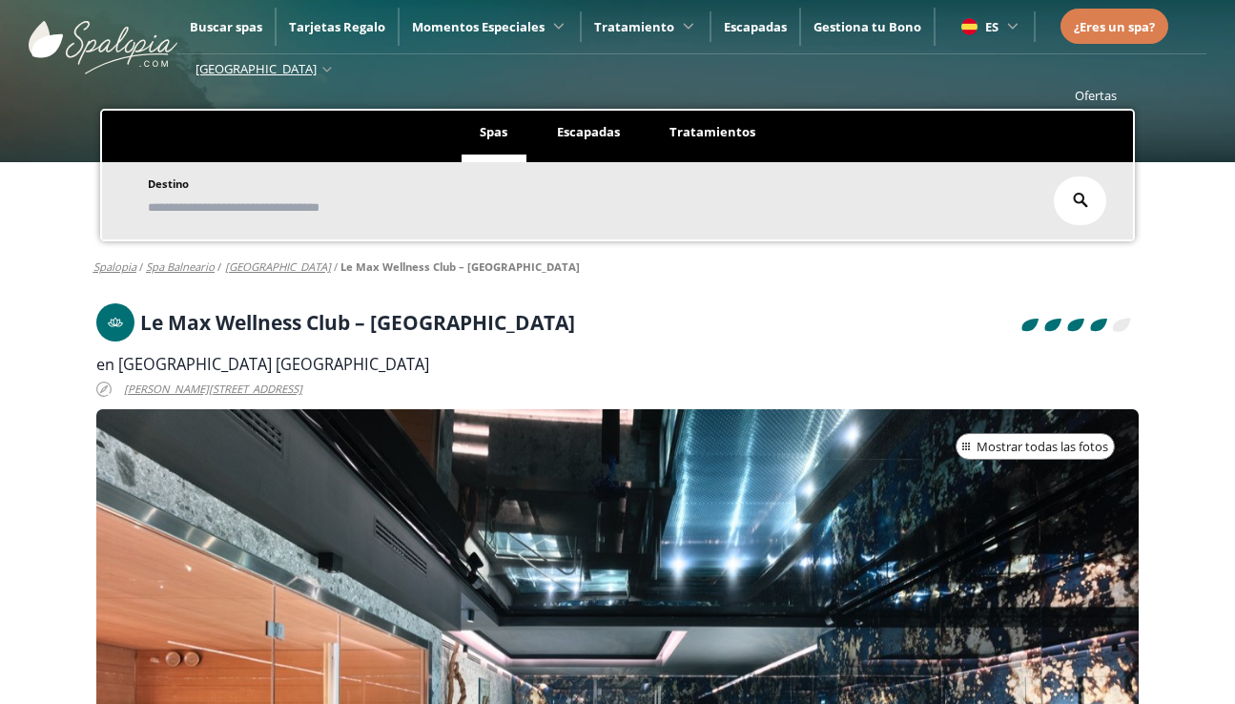
click at [1011, 432] on div at bounding box center [617, 609] width 1043 height 401
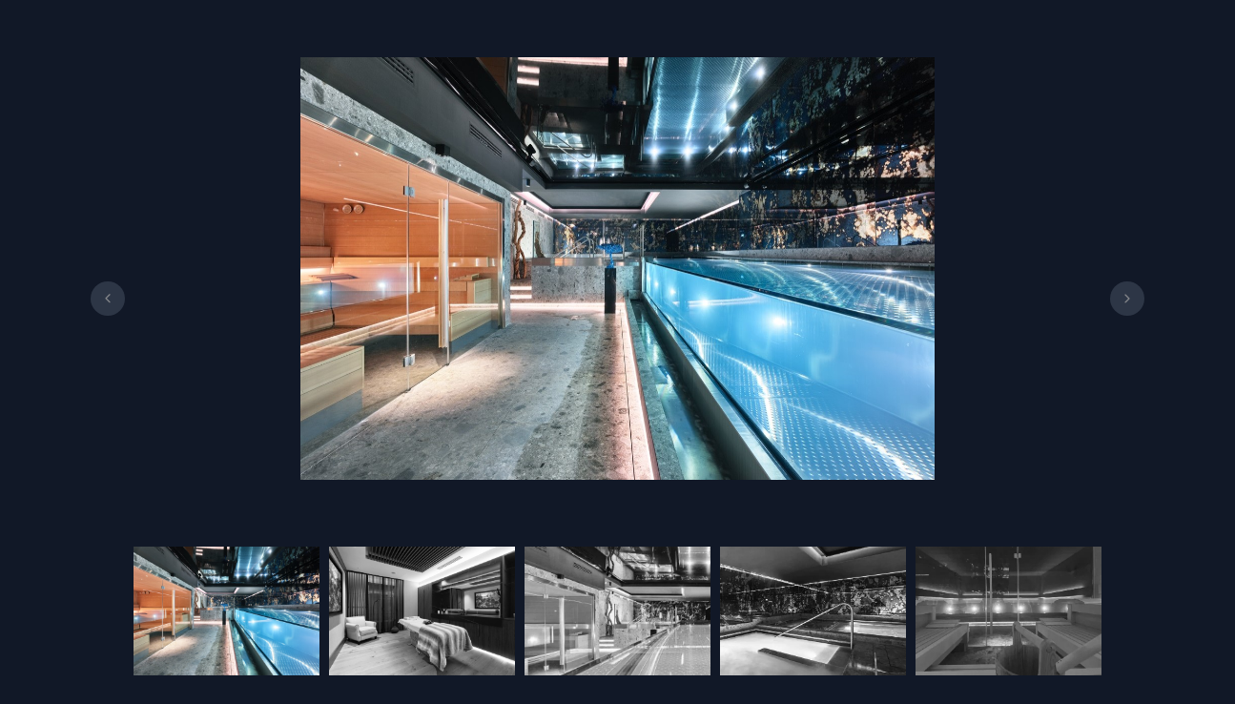
click at [1134, 298] on button at bounding box center [1127, 298] width 34 height 34
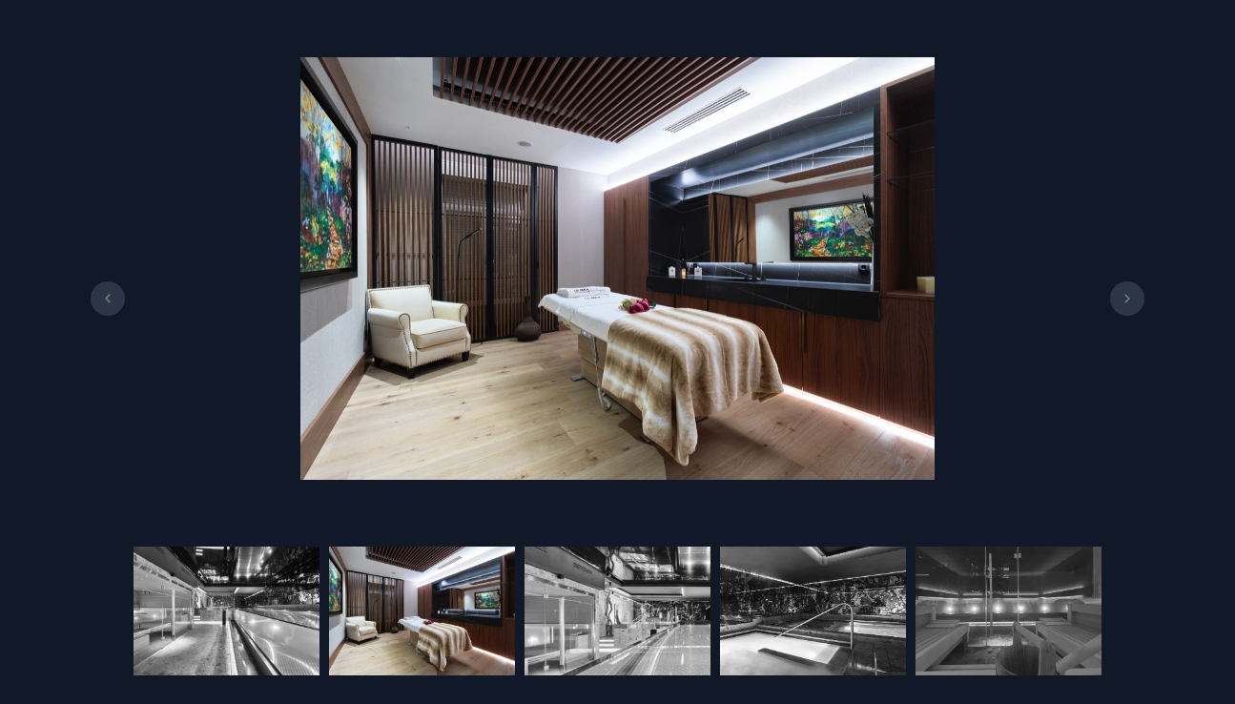
click at [1135, 298] on button at bounding box center [1127, 298] width 34 height 34
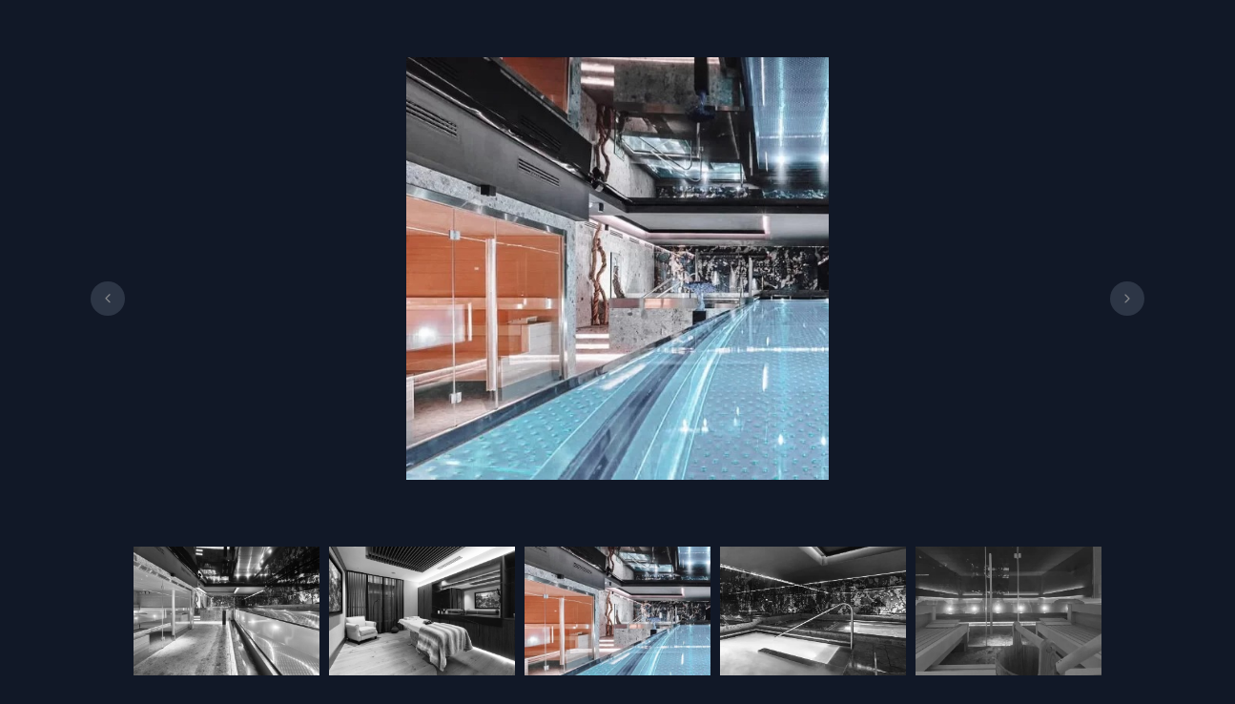
click at [1135, 298] on button at bounding box center [1127, 298] width 34 height 34
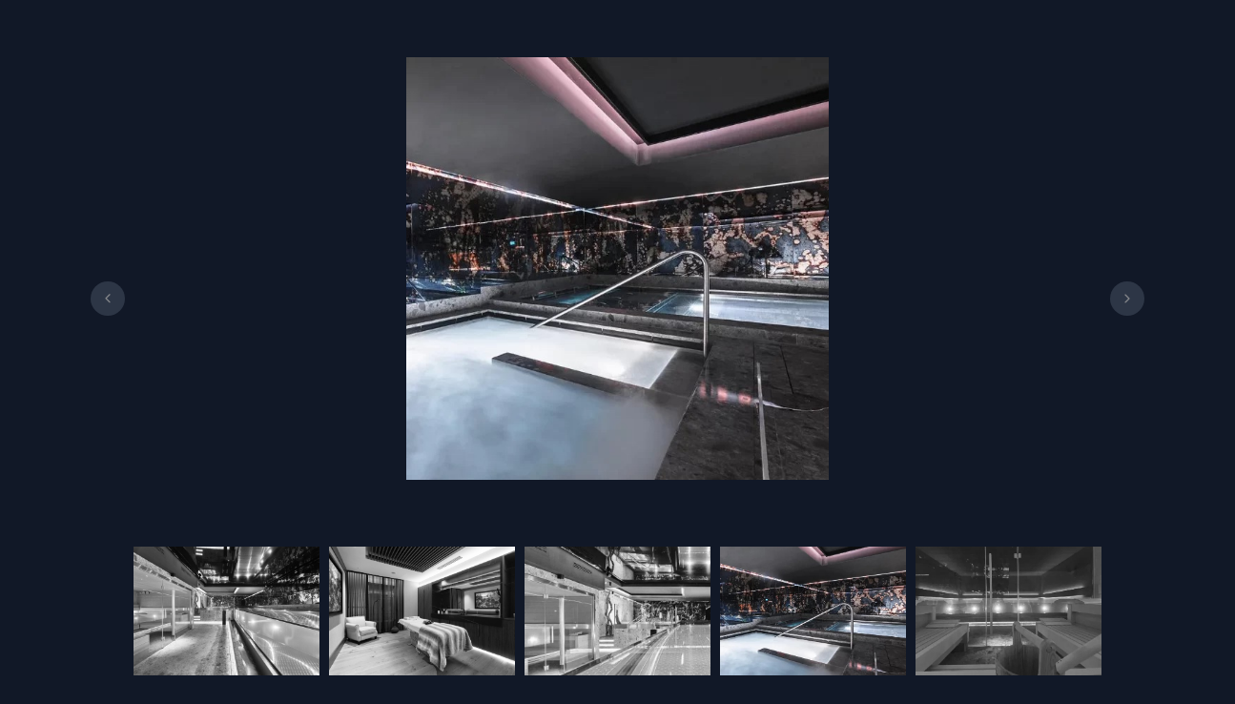
click at [1135, 298] on button at bounding box center [1127, 298] width 34 height 34
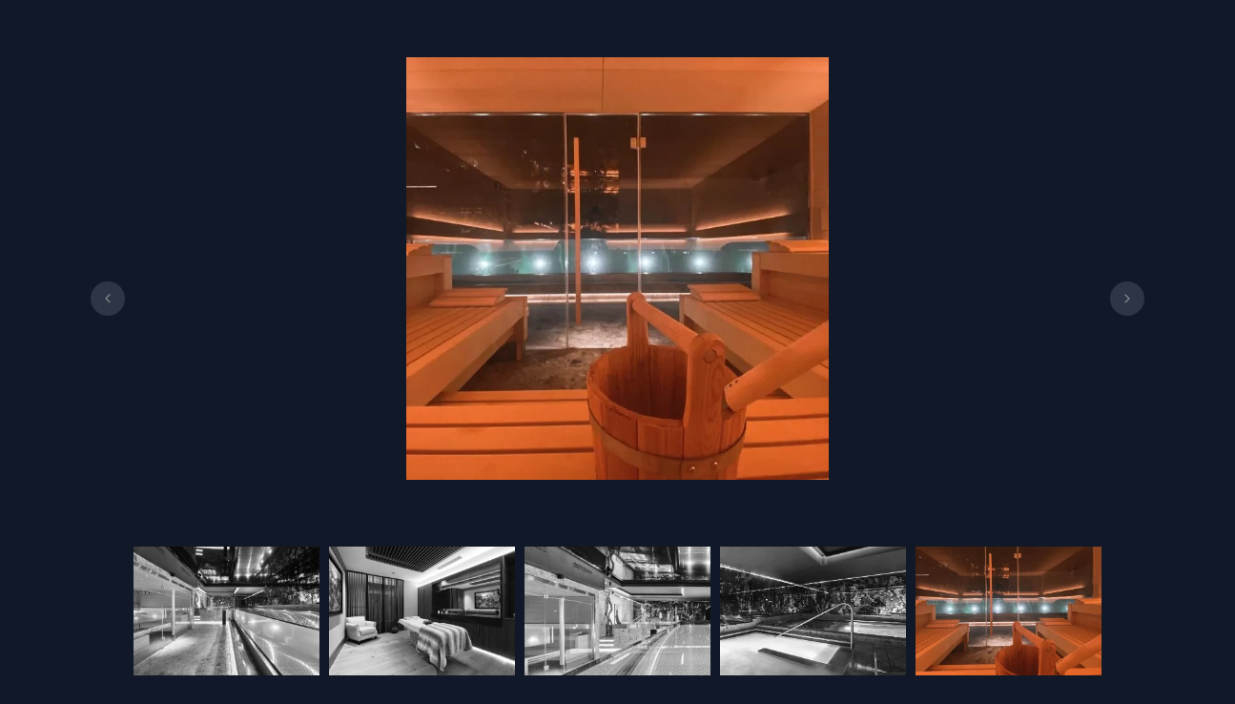
click at [1135, 298] on button at bounding box center [1127, 298] width 34 height 34
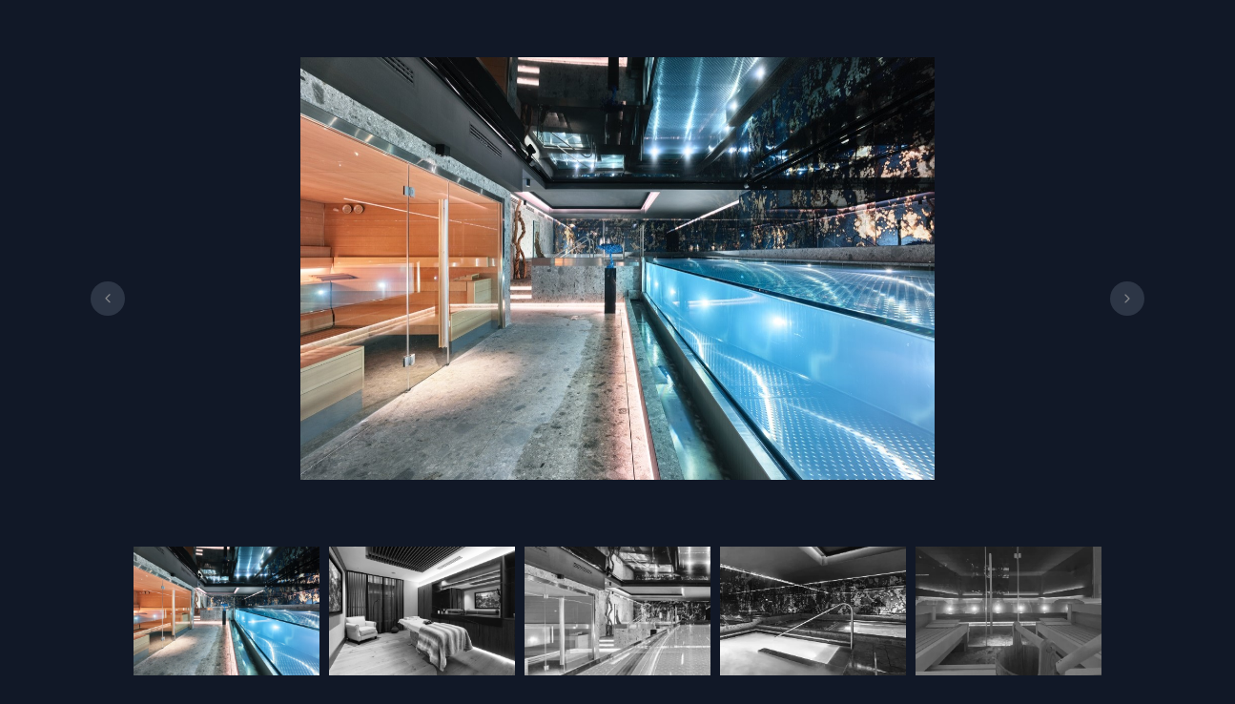
click at [1135, 298] on button at bounding box center [1127, 298] width 34 height 34
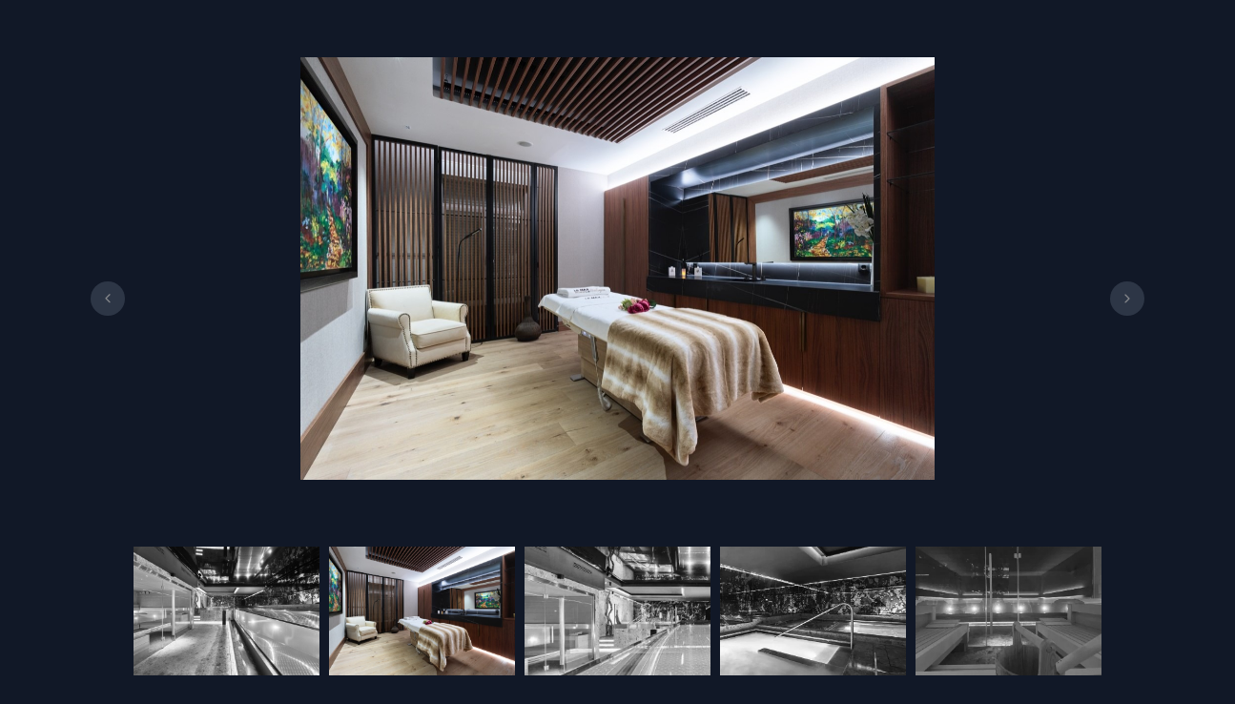
click at [1135, 298] on button at bounding box center [1127, 298] width 34 height 34
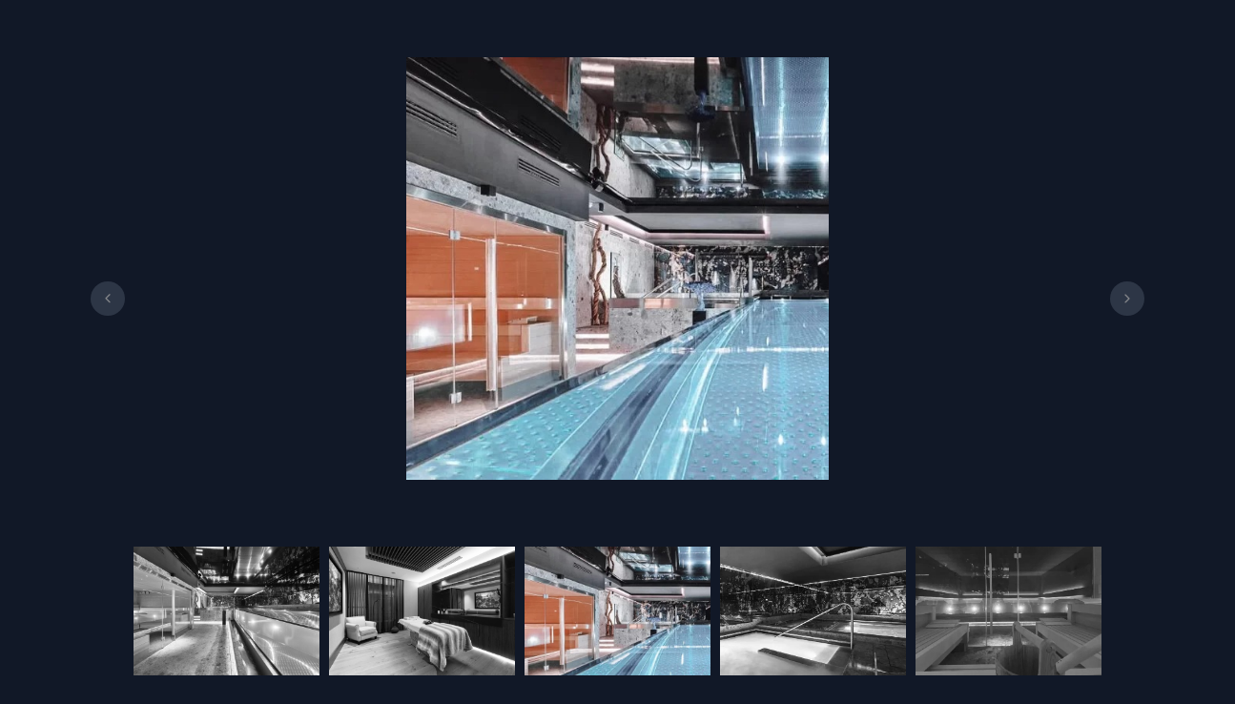
click at [343, 247] on div at bounding box center [617, 269] width 1235 height 480
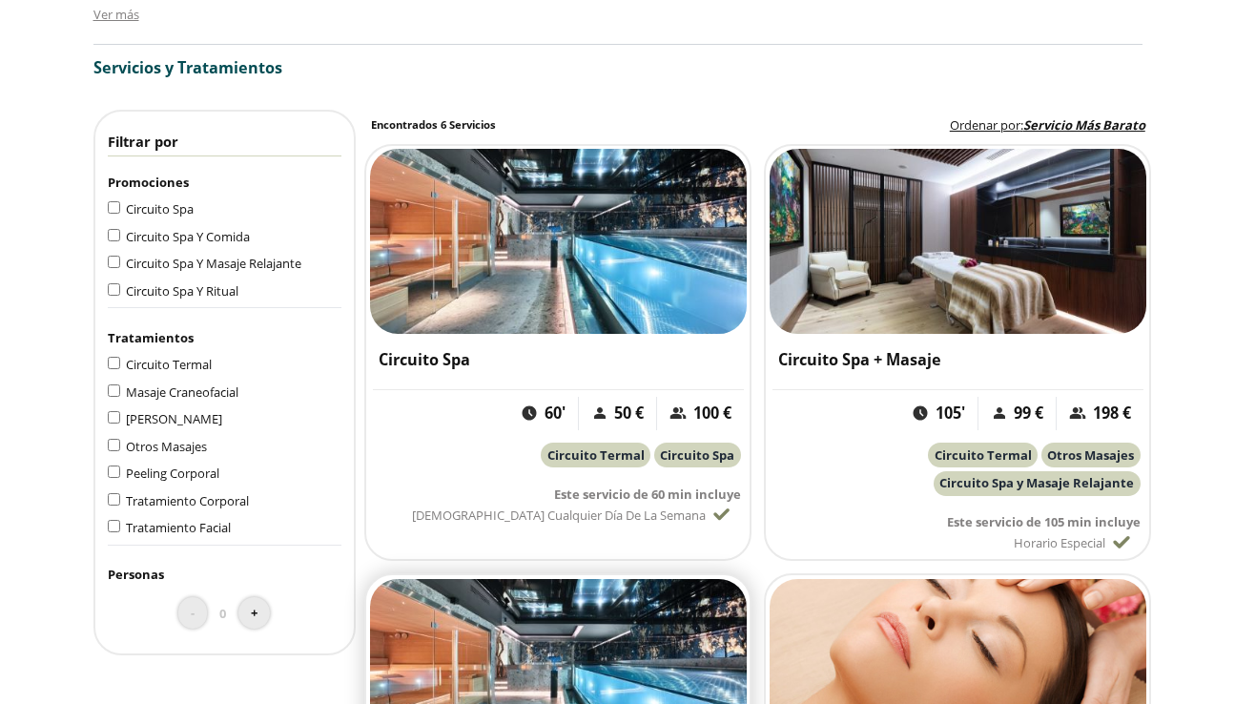
scroll to position [1299, 0]
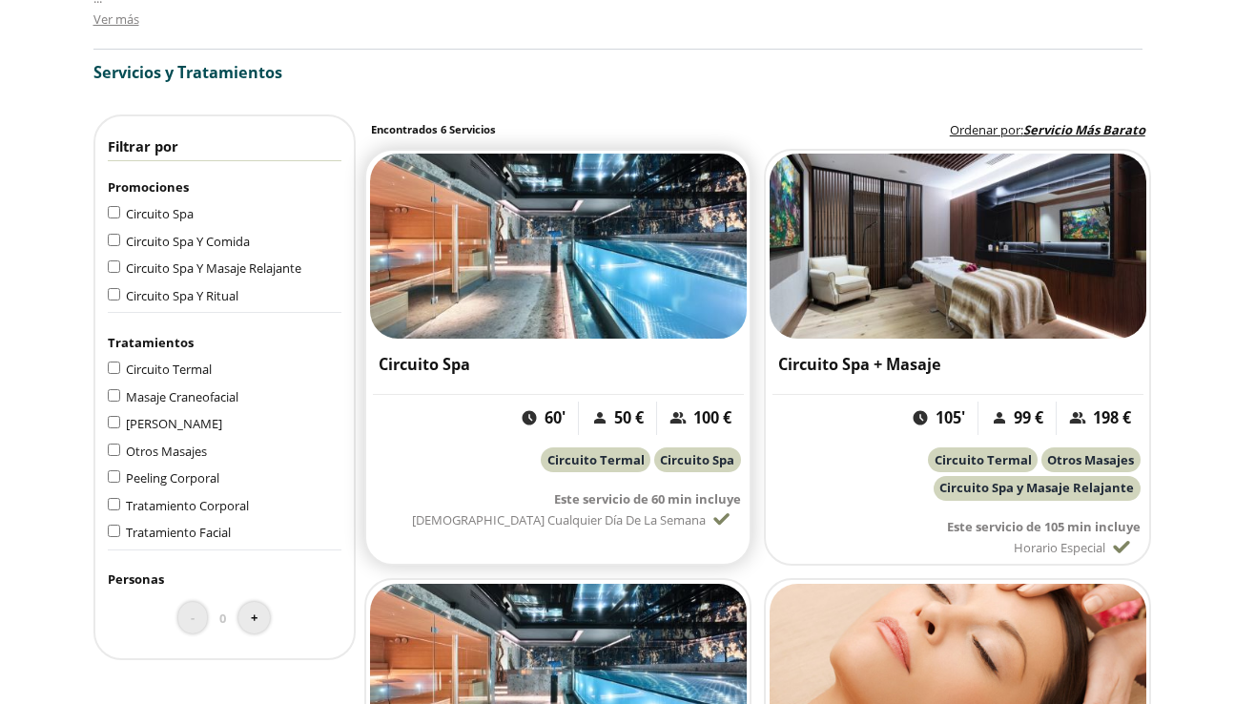
click at [524, 239] on img at bounding box center [559, 246] width 378 height 185
